Goal: Information Seeking & Learning: Learn about a topic

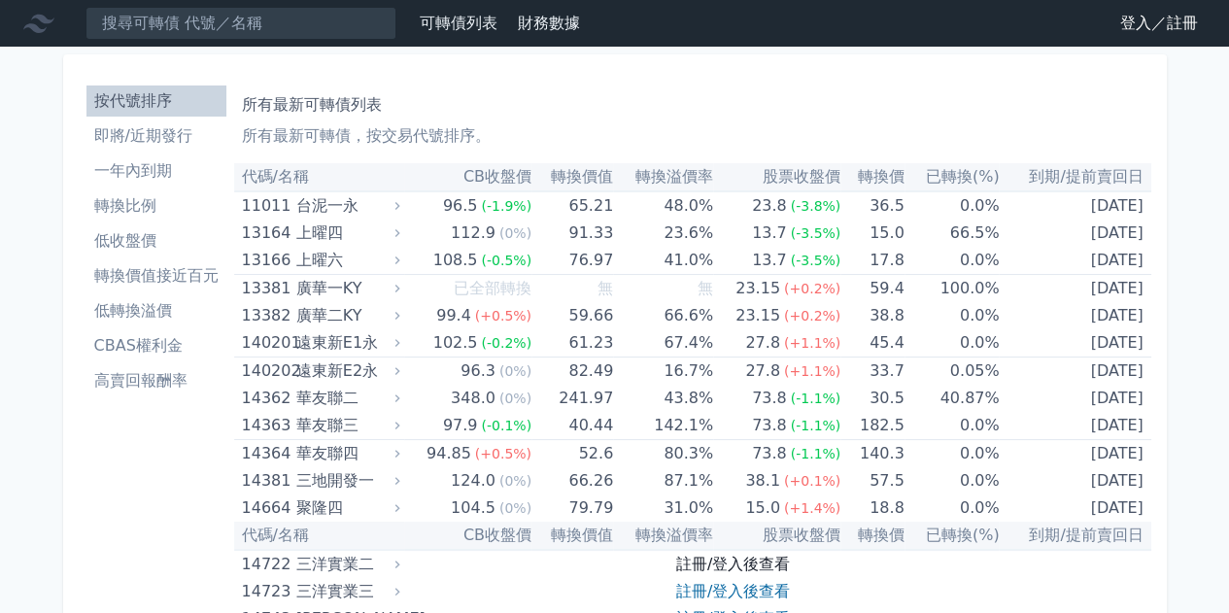
click at [709, 568] on link "註冊/登入後查看" at bounding box center [733, 564] width 114 height 18
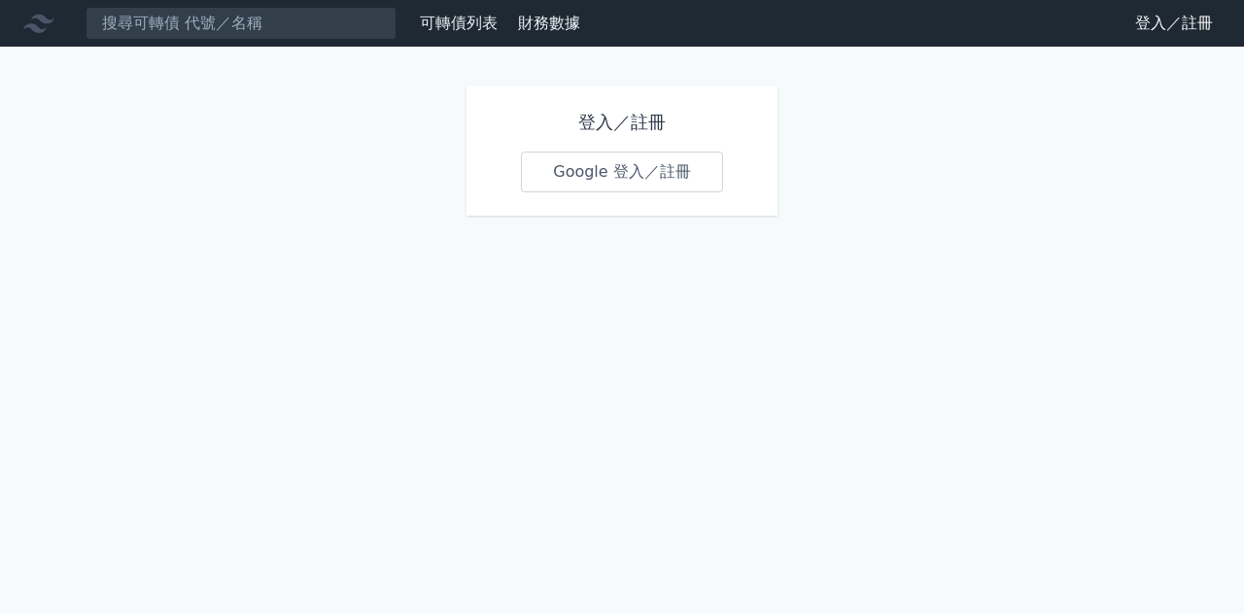
click at [681, 154] on link "Google 登入／註冊" at bounding box center [622, 172] width 202 height 41
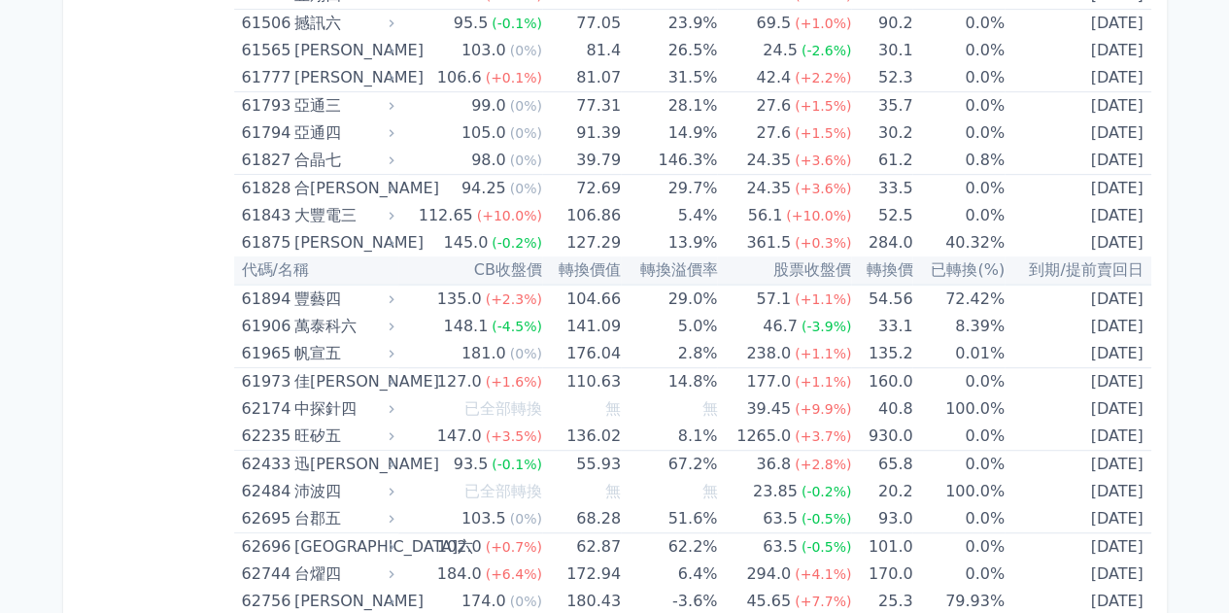
scroll to position [7768, 0]
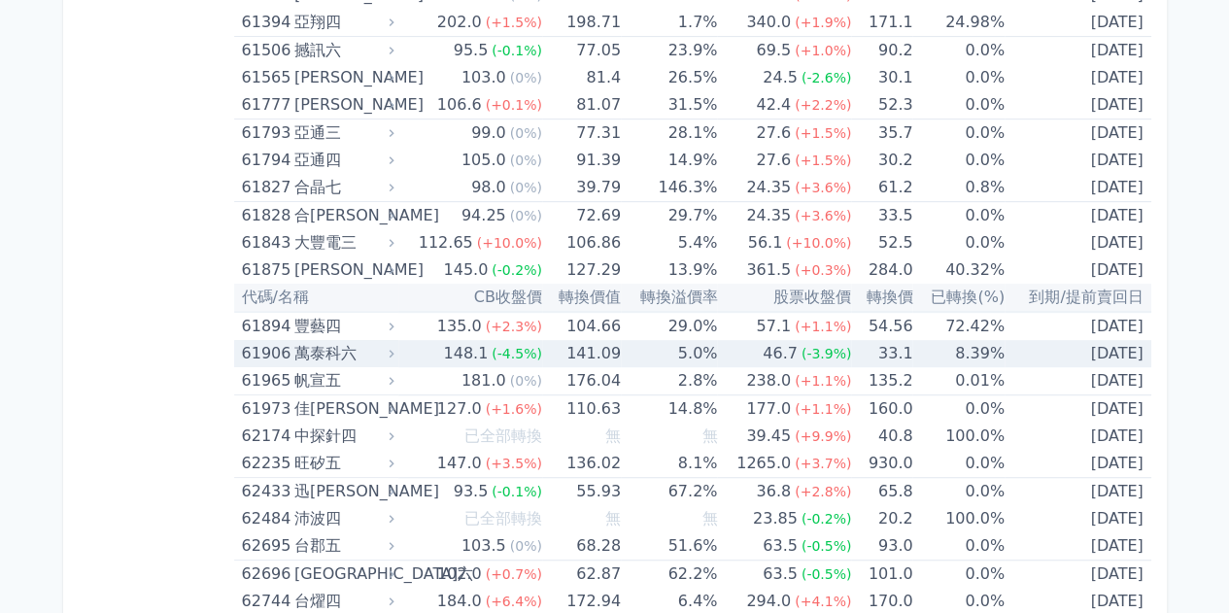
click at [1013, 340] on td "[DATE]" at bounding box center [1078, 353] width 147 height 27
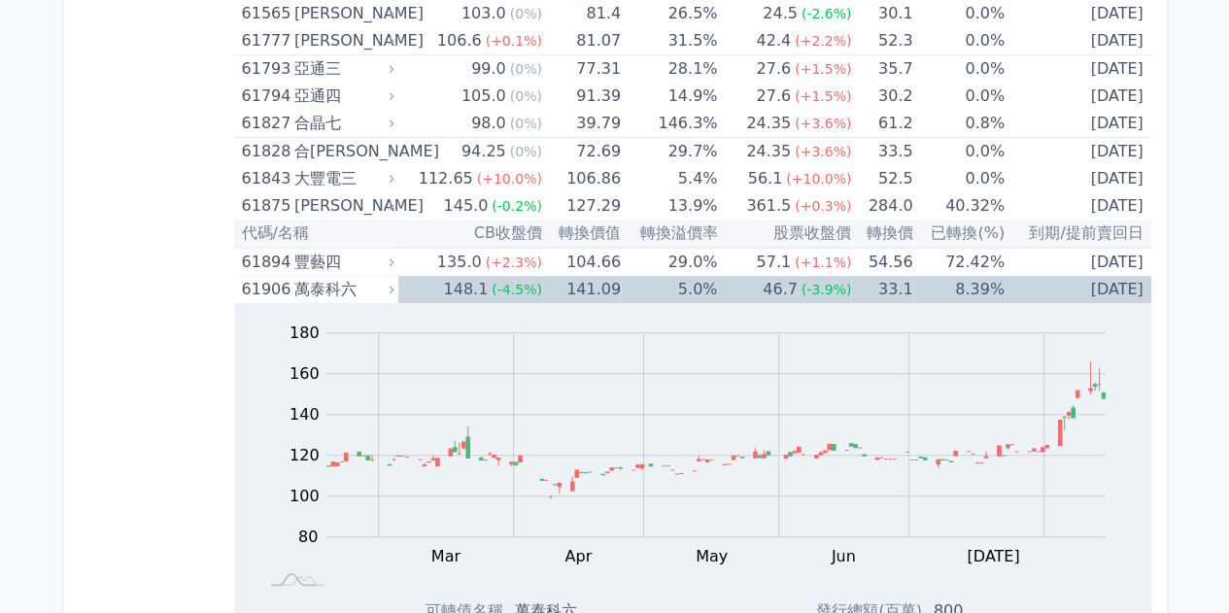
scroll to position [7963, 0]
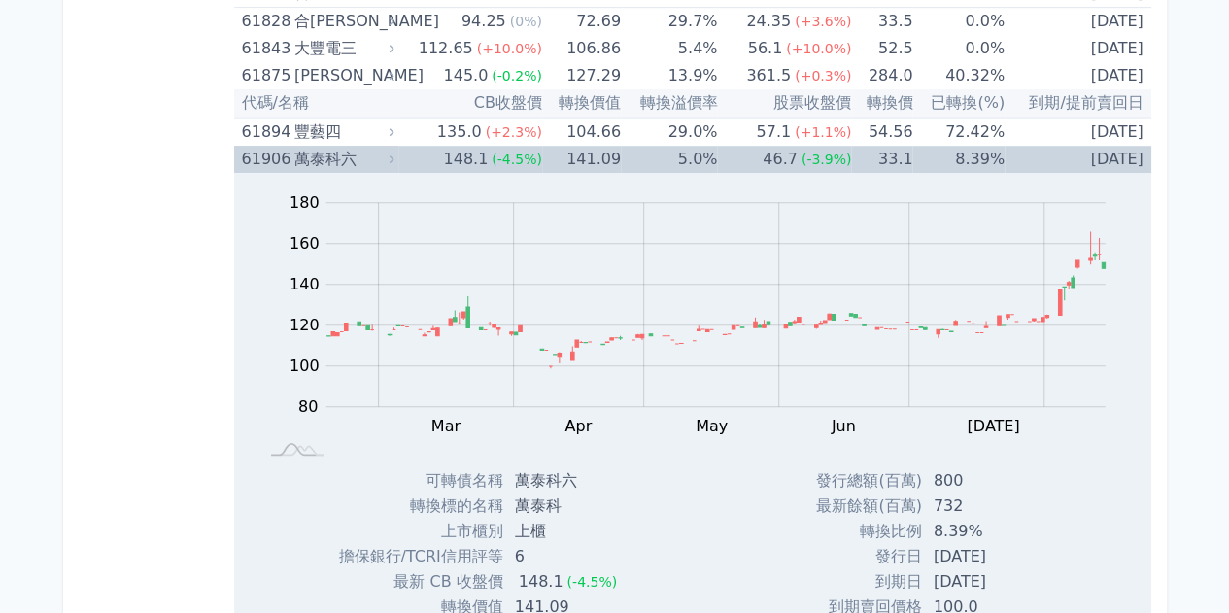
click at [967, 146] on td "8.39%" at bounding box center [957, 159] width 91 height 27
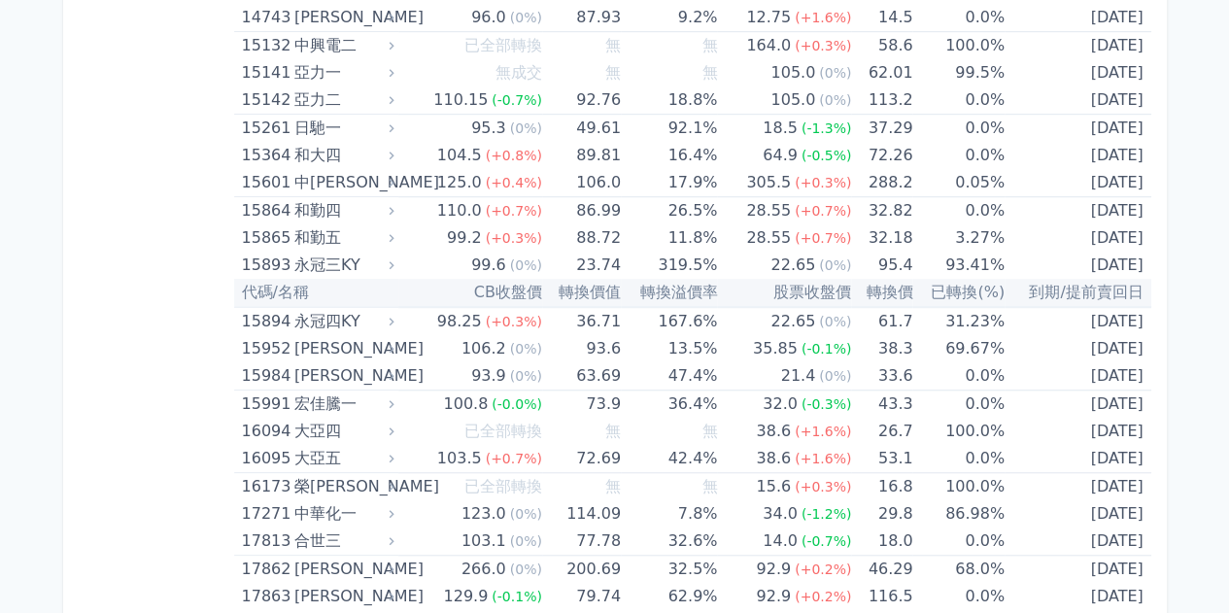
scroll to position [0, 0]
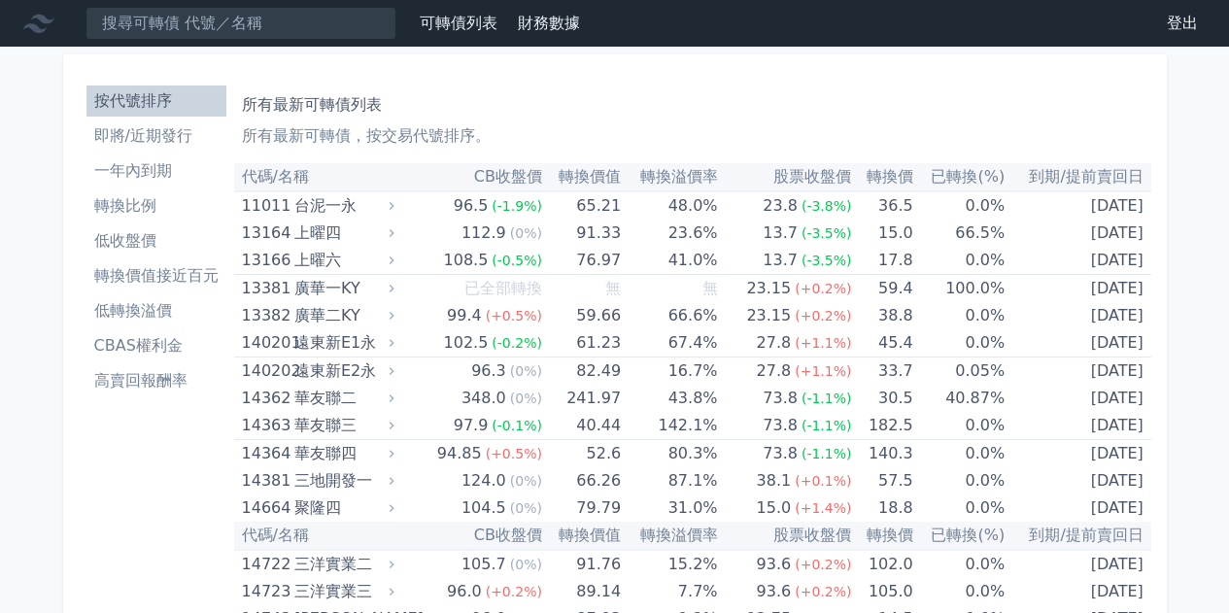
click at [441, 28] on link "可轉債列表" at bounding box center [459, 23] width 78 height 18
click at [158, 130] on li "即將/近期發行" at bounding box center [156, 135] width 140 height 23
click at [146, 136] on li "即將/近期發行" at bounding box center [156, 135] width 140 height 23
